Goal: Information Seeking & Learning: Check status

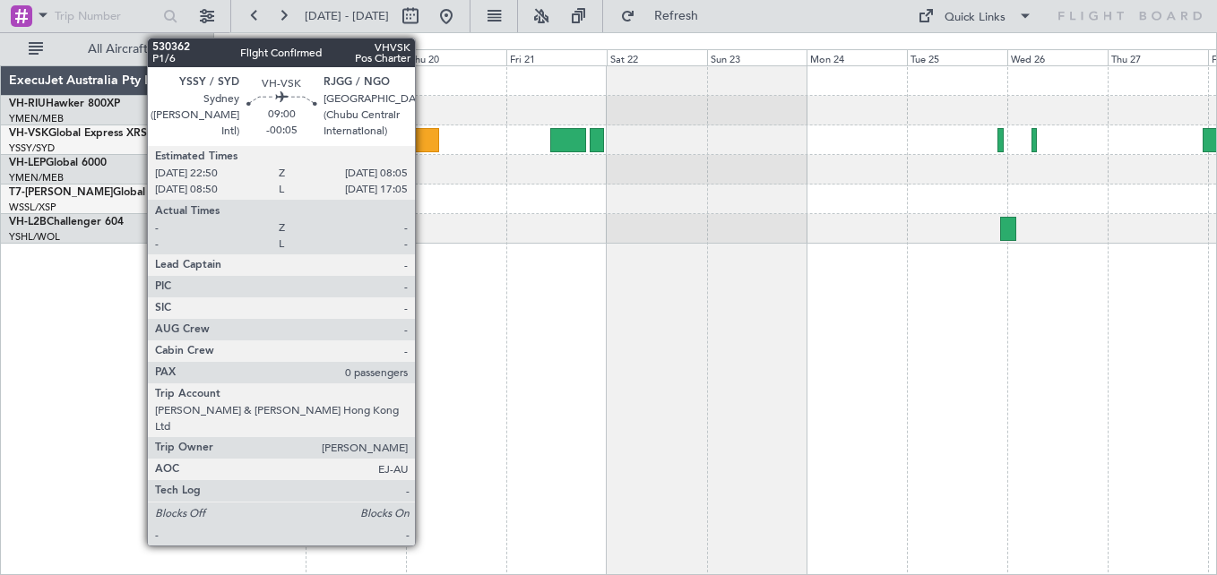
click at [423, 145] on div at bounding box center [419, 140] width 39 height 24
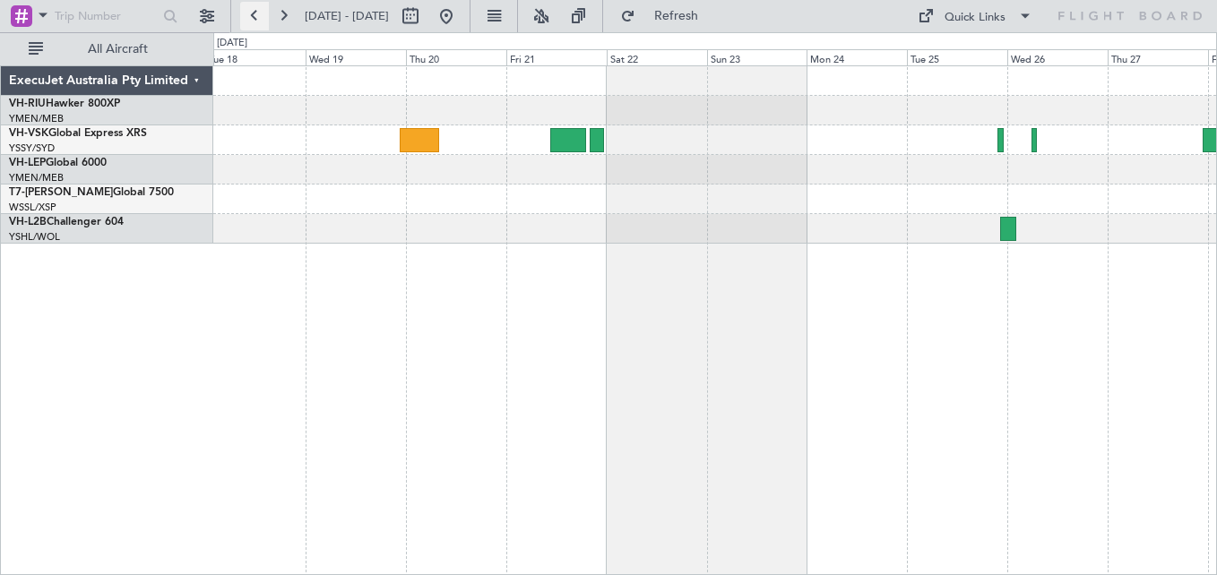
click at [248, 13] on button at bounding box center [254, 16] width 29 height 29
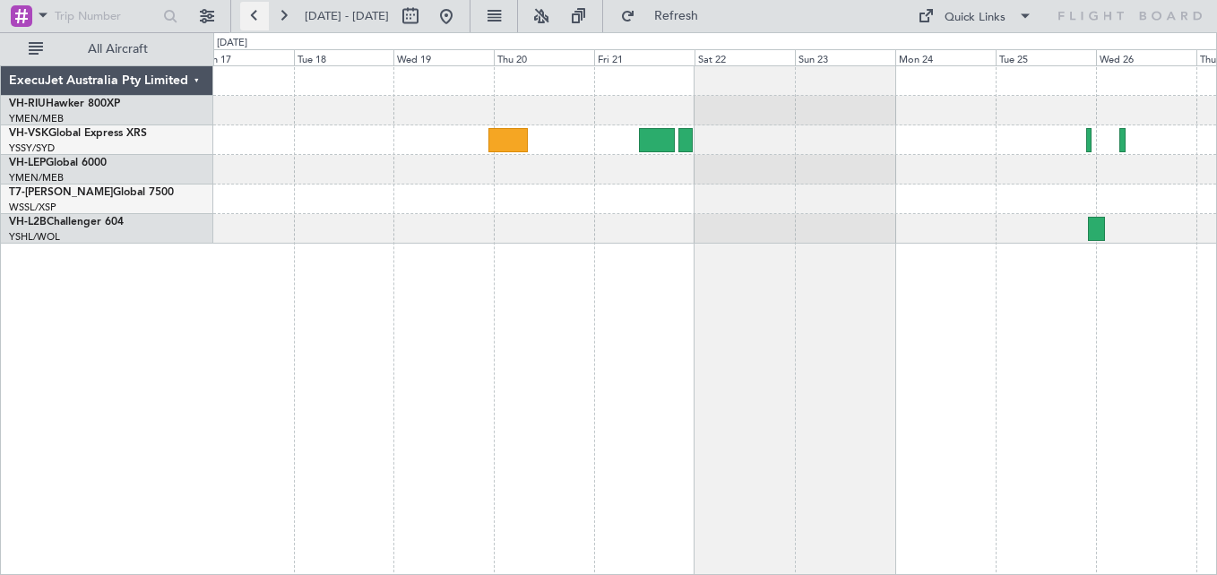
click at [248, 13] on button at bounding box center [254, 16] width 29 height 29
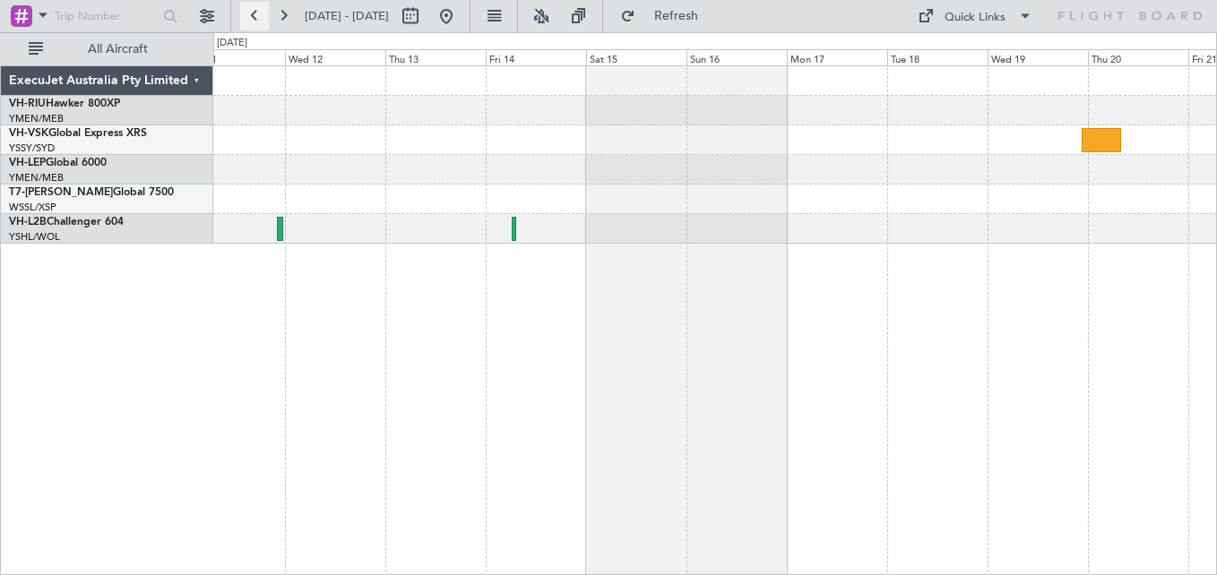
click at [248, 13] on button at bounding box center [254, 16] width 29 height 29
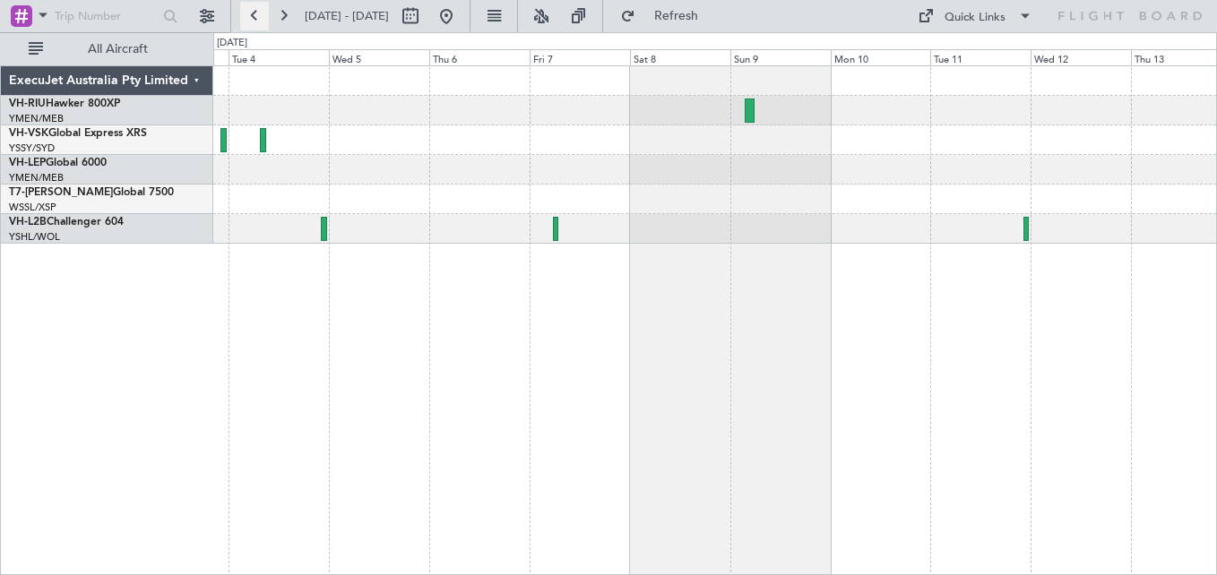
click at [248, 13] on button at bounding box center [254, 16] width 29 height 29
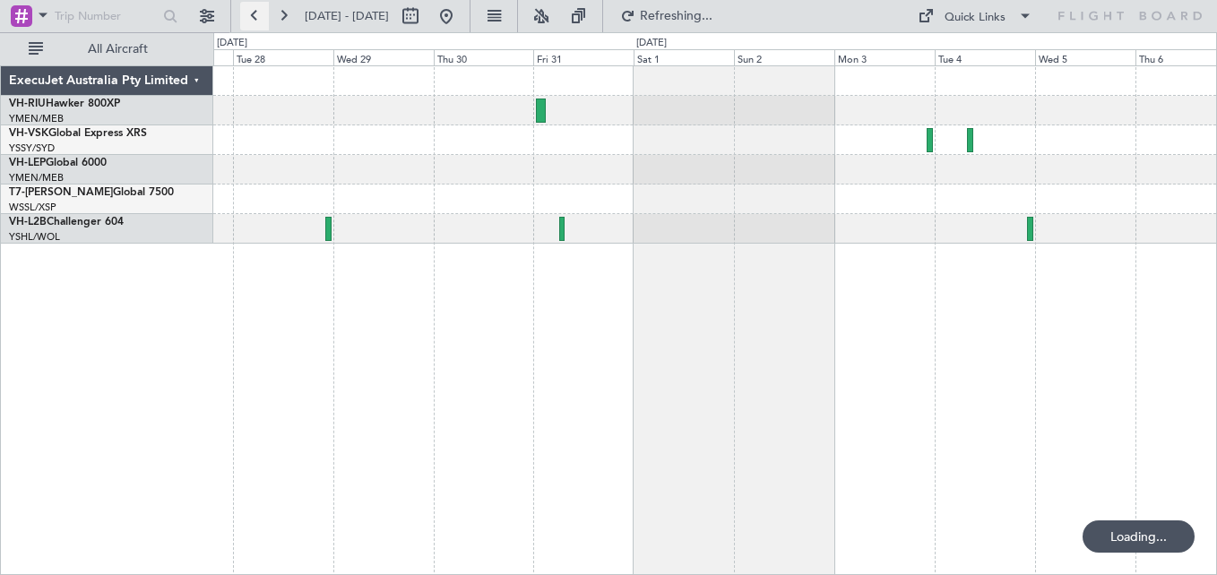
click at [248, 13] on button at bounding box center [254, 16] width 29 height 29
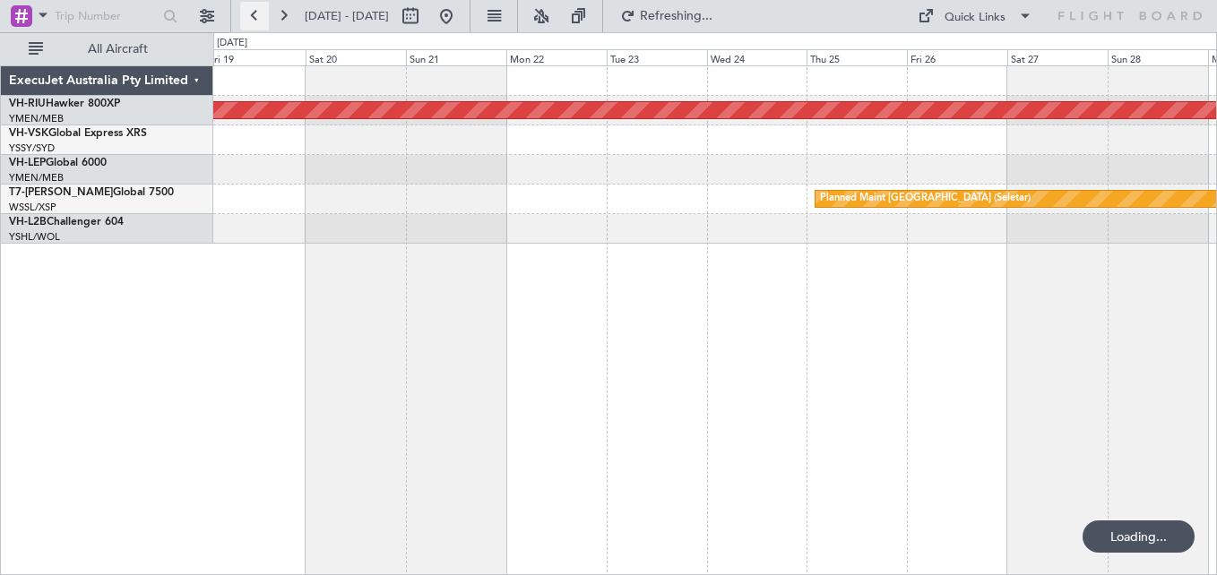
click at [248, 13] on button at bounding box center [254, 16] width 29 height 29
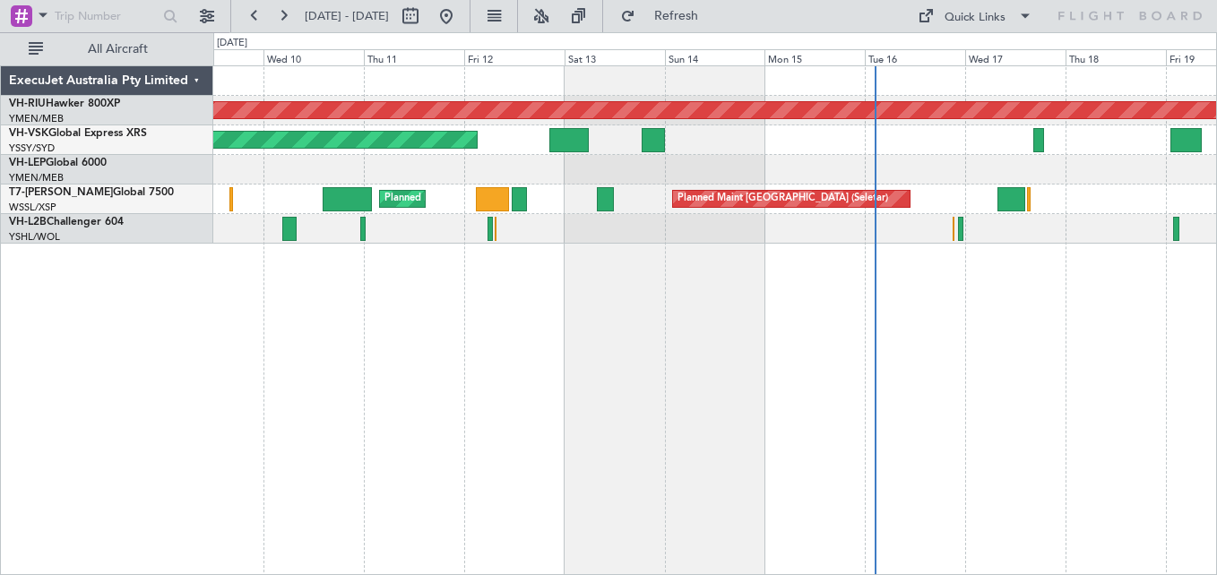
click at [729, 203] on div "Planned Maint [GEOGRAPHIC_DATA] ([GEOGRAPHIC_DATA]) Unplanned Maint Sydney ([PE…" at bounding box center [714, 154] width 1002 height 177
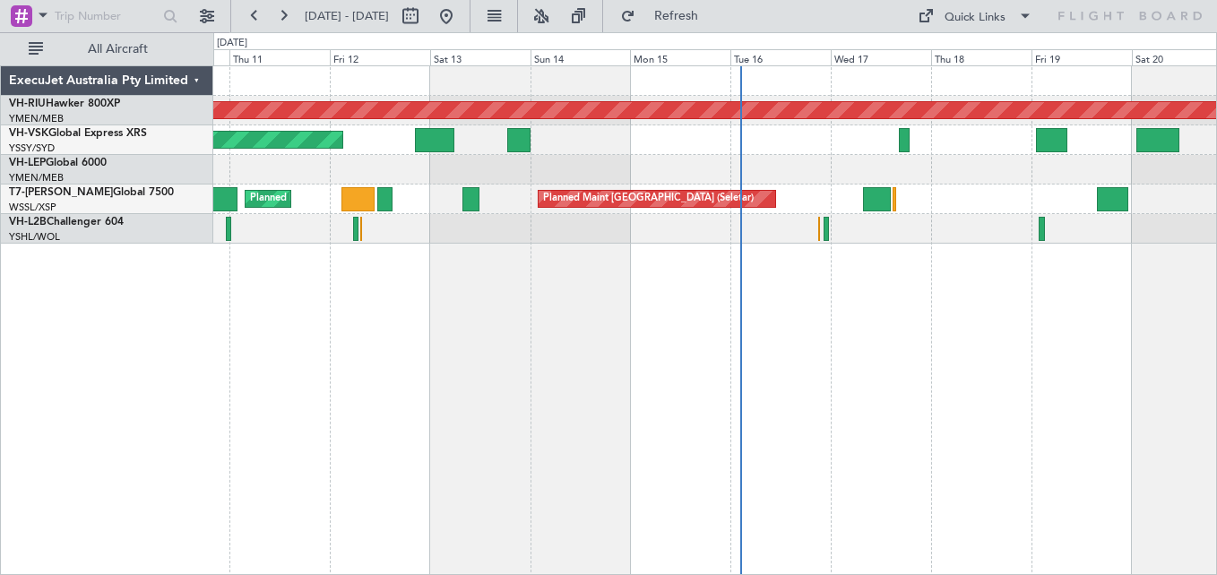
click at [772, 151] on div "Unplanned Maint Sydney ([PERSON_NAME] Intl) Planned Maint Sydney ([PERSON_NAME]…" at bounding box center [714, 140] width 1002 height 30
